Goal: Check status: Check status

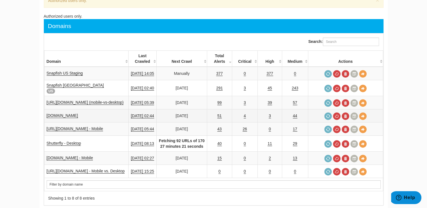
scroll to position [56, 0]
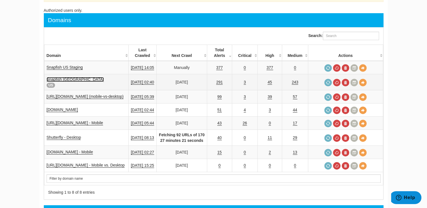
click at [63, 79] on link "Snapfish [GEOGRAPHIC_DATA]" at bounding box center [75, 79] width 57 height 5
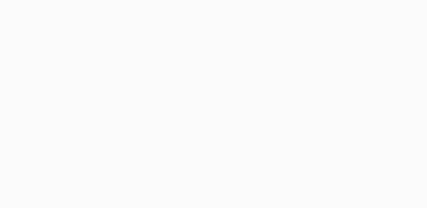
select select "500"
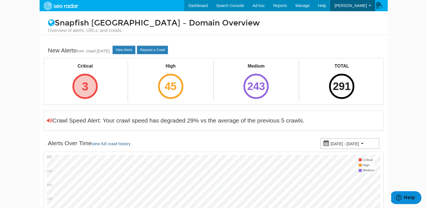
click at [93, 86] on div "3" at bounding box center [84, 86] width 25 height 25
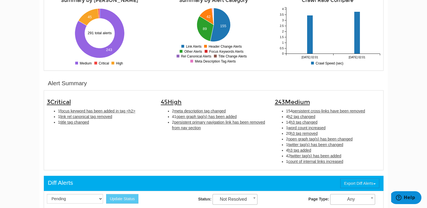
scroll to position [112, 0]
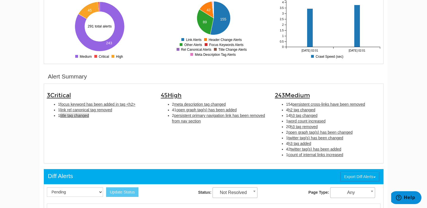
click at [76, 116] on span "title tag changed" at bounding box center [74, 115] width 29 height 4
type input "title tag changed"
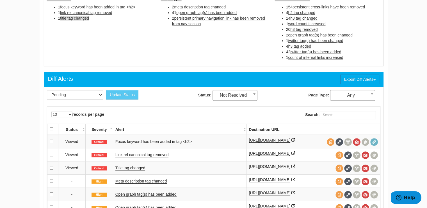
scroll to position [210, 0]
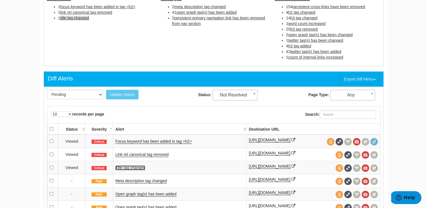
click at [138, 167] on link "Title tag changed" at bounding box center [130, 168] width 30 height 5
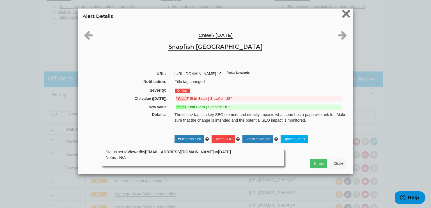
click at [343, 15] on span "×" at bounding box center [347, 13] width 10 height 19
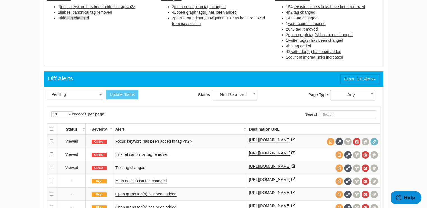
click at [296, 165] on icon at bounding box center [294, 167] width 4 height 4
click at [147, 153] on link "Link rel canonical tag removed" at bounding box center [141, 155] width 53 height 5
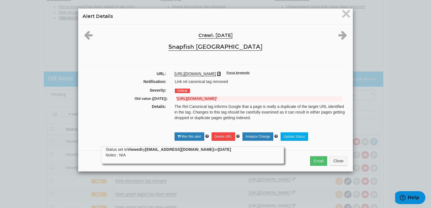
click at [221, 72] on icon at bounding box center [219, 74] width 4 height 4
click at [343, 14] on span "×" at bounding box center [347, 13] width 10 height 19
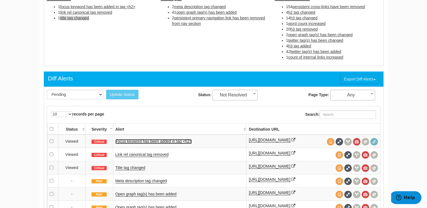
click at [154, 141] on link "Focus keyword has been added in tag <h2>" at bounding box center [153, 141] width 76 height 5
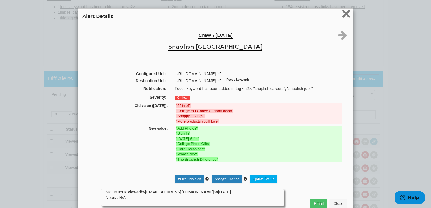
click at [342, 14] on span "×" at bounding box center [347, 13] width 10 height 19
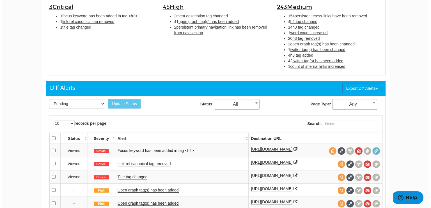
scroll to position [210, 0]
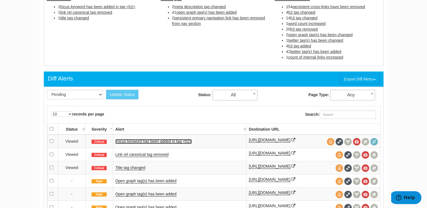
click at [163, 139] on link "Focus keyword has been added in tag <h2>" at bounding box center [153, 141] width 76 height 5
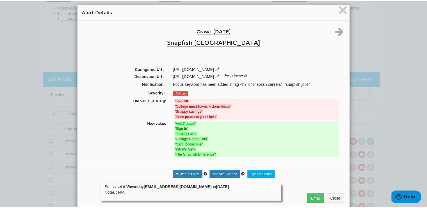
scroll to position [0, 0]
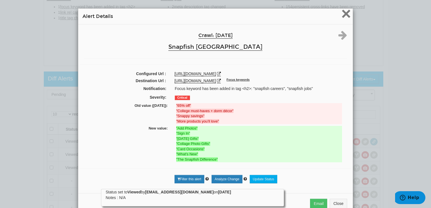
click at [345, 14] on span "×" at bounding box center [347, 13] width 10 height 19
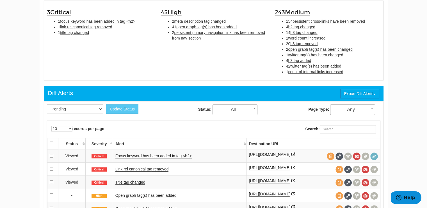
scroll to position [182, 0]
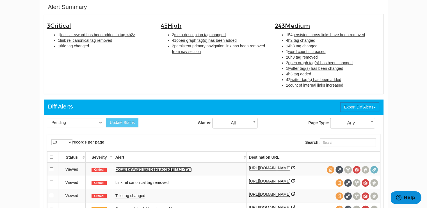
click at [166, 169] on link "Focus keyword has been added in tag <h2>" at bounding box center [153, 169] width 76 height 5
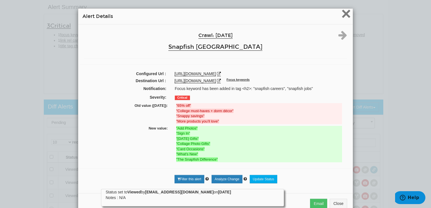
click at [344, 12] on span "×" at bounding box center [347, 13] width 10 height 19
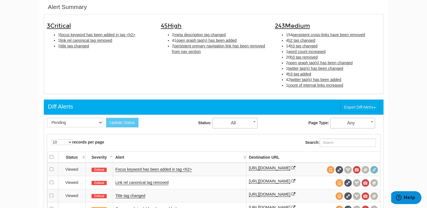
click at [304, 40] on span "h2 tag changed" at bounding box center [301, 40] width 27 height 4
type input "h2 tag changed"
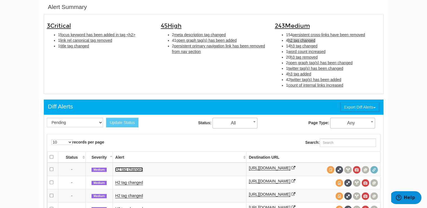
click at [137, 169] on link "H2 tag changed" at bounding box center [129, 169] width 28 height 5
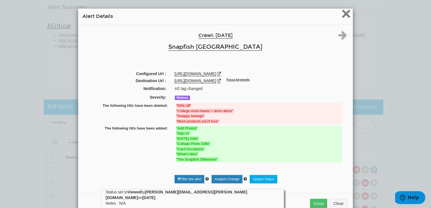
click at [344, 11] on span "×" at bounding box center [347, 13] width 10 height 19
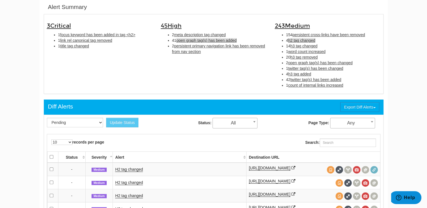
click at [201, 40] on span "open graph tag(s) has been added" at bounding box center [206, 40] width 60 height 4
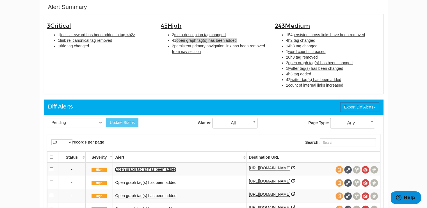
click at [161, 170] on link "Open graph tag(s) has been added" at bounding box center [145, 169] width 61 height 5
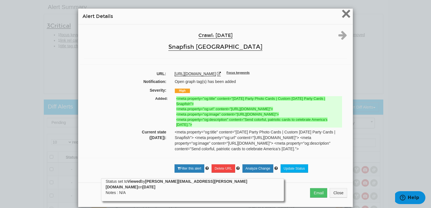
click at [344, 12] on span "×" at bounding box center [347, 13] width 10 height 19
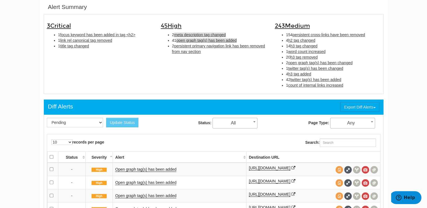
click at [209, 34] on span "meta description tag changed" at bounding box center [200, 35] width 52 height 4
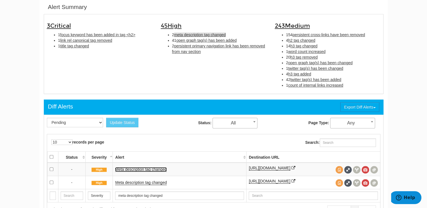
click at [153, 167] on link "Meta description tag changed" at bounding box center [141, 169] width 52 height 5
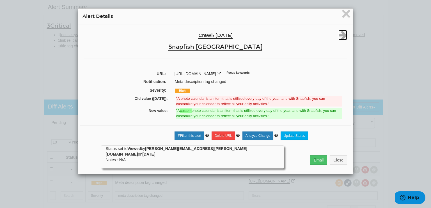
click at [340, 35] on icon at bounding box center [343, 35] width 9 height 10
click at [343, 13] on span "×" at bounding box center [347, 13] width 10 height 19
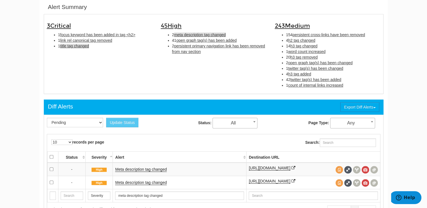
click at [80, 45] on span "title tag changed" at bounding box center [74, 46] width 29 height 4
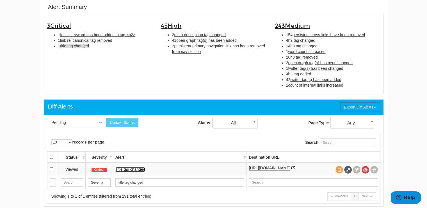
click at [128, 169] on link "Title tag changed" at bounding box center [130, 169] width 30 height 5
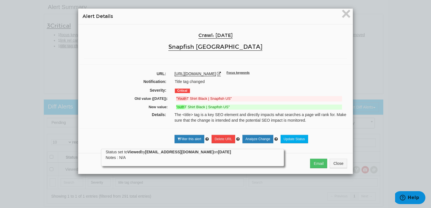
click at [176, 108] on strong ""outh" at bounding box center [180, 107] width 8 height 4
click at [221, 73] on icon at bounding box center [219, 74] width 4 height 4
click at [344, 14] on span "×" at bounding box center [347, 13] width 10 height 19
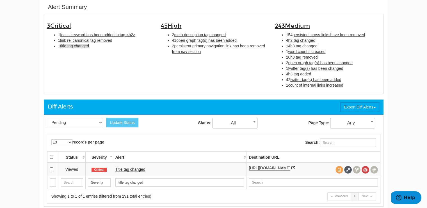
click at [134, 62] on div "3 Critical 1 focus keyword has been added in tag <h2> 1 link rel canonical tag …" at bounding box center [214, 54] width 342 height 74
click at [93, 39] on span "link rel canonical tag removed" at bounding box center [86, 40] width 52 height 4
drag, startPoint x: 68, startPoint y: 45, endPoint x: 123, endPoint y: 76, distance: 63.5
click at [68, 45] on span "title tag changed" at bounding box center [74, 46] width 29 height 4
click at [131, 170] on link "Title tag changed" at bounding box center [130, 169] width 30 height 5
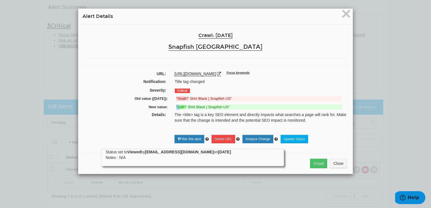
drag, startPoint x: 174, startPoint y: 107, endPoint x: 178, endPoint y: 107, distance: 3.4
click at [177, 107] on strong ""outh" at bounding box center [180, 107] width 8 height 4
click at [221, 73] on icon at bounding box center [219, 74] width 4 height 4
click at [190, 108] on ins ""outh T Shirt Black | Snapfish US"" at bounding box center [259, 107] width 166 height 5
click at [176, 106] on strong ""outh" at bounding box center [180, 107] width 8 height 4
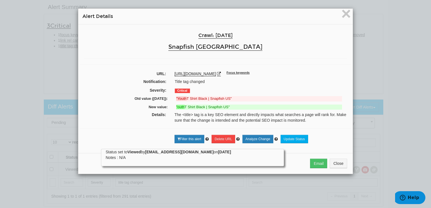
click at [189, 106] on ins ""outh T Shirt Black | Snapfish US"" at bounding box center [259, 107] width 166 height 5
click at [342, 13] on span "×" at bounding box center [347, 13] width 10 height 19
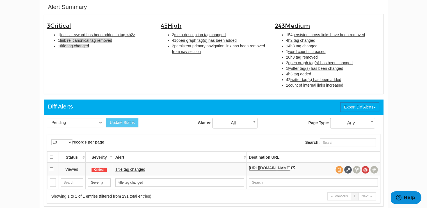
click at [100, 42] on span "link rel canonical tag removed" at bounding box center [86, 40] width 52 height 4
type input "link rel canonical tag removed"
click at [155, 168] on link "Link rel canonical tag removed" at bounding box center [141, 169] width 53 height 5
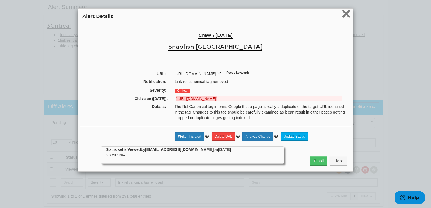
click at [344, 12] on span "×" at bounding box center [347, 13] width 10 height 19
